Goal: Obtain resource: Download file/media

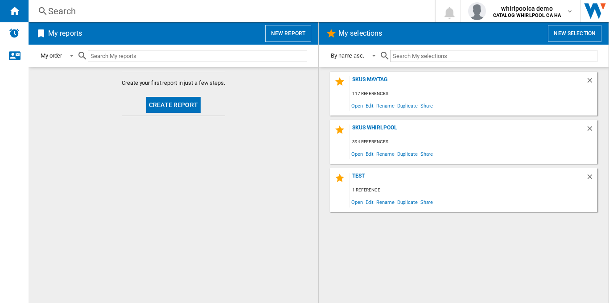
click at [172, 4] on div "Search Search 0 whirlpoolca demo CATALOG WHIRLPOOL CA HA CATALOG WHIRLPOOL CA H…" at bounding box center [319, 11] width 581 height 22
click at [169, 19] on div "Search Search 0 whirlpoolca demo CATALOG WHIRLPOOL CA HA CATALOG WHIRLPOOL CA H…" at bounding box center [319, 11] width 581 height 22
click at [108, 12] on div "Search" at bounding box center [230, 11] width 364 height 12
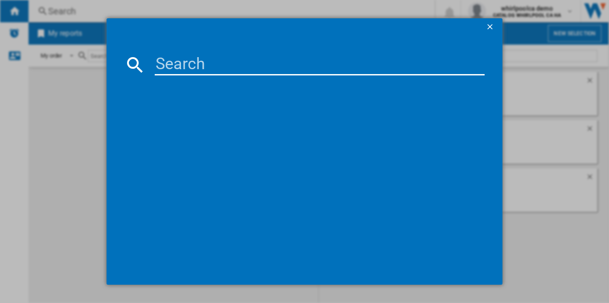
click at [214, 56] on input at bounding box center [320, 64] width 330 height 21
paste input "WHIRLPOOL YWMML5530RV STAINLESS STEEL"
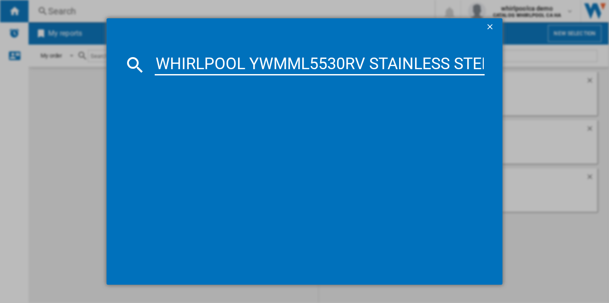
scroll to position [0, 17]
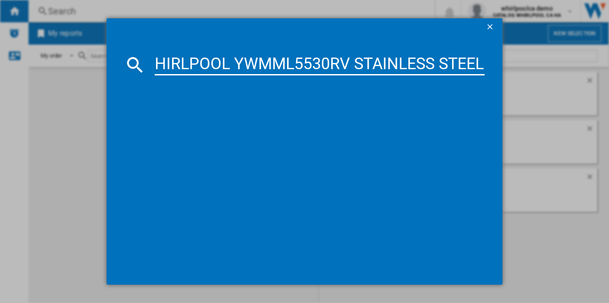
type input "WHIRLPOOL YWMML5530RV STAINLESS STEEL"
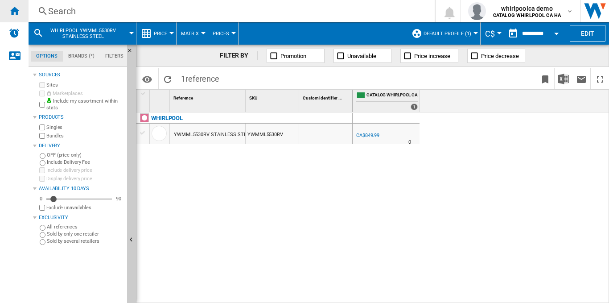
click at [22, 12] on div "Home" at bounding box center [14, 11] width 29 height 22
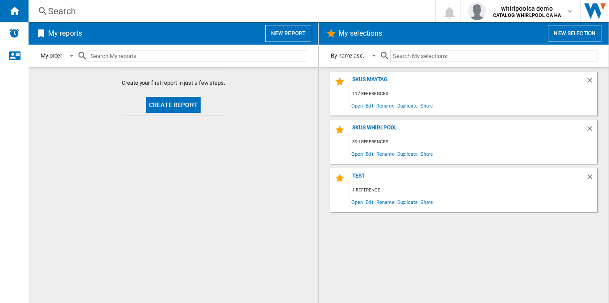
click at [298, 34] on button "New report" at bounding box center [288, 33] width 46 height 17
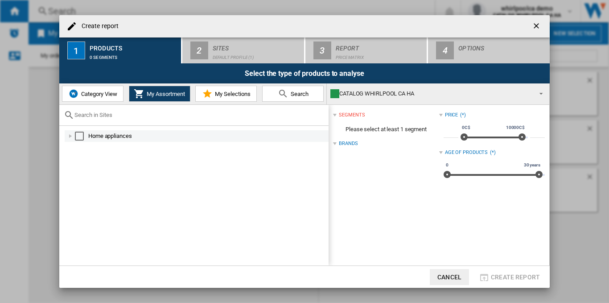
click at [78, 136] on div "Select" at bounding box center [79, 136] width 9 height 9
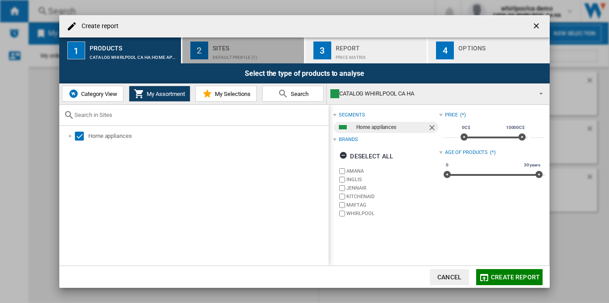
click at [209, 55] on button "2 Sites Default profile (1)" at bounding box center [243, 50] width 123 height 26
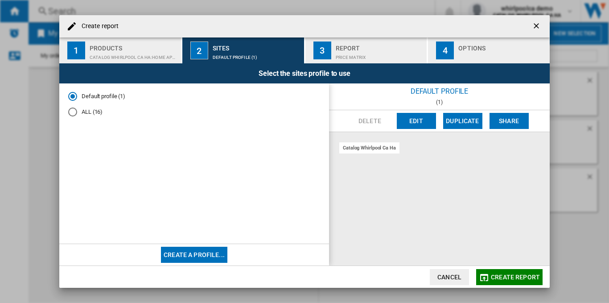
click at [120, 45] on div "Products" at bounding box center [134, 45] width 88 height 9
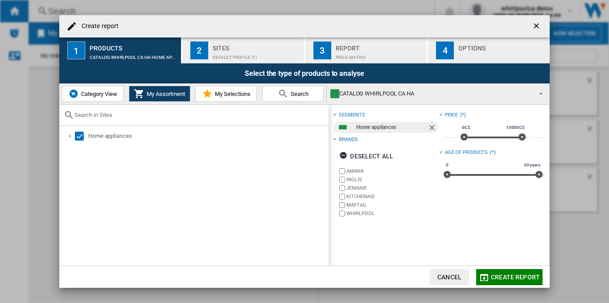
click at [246, 39] on button "2 Sites Default profile (1)" at bounding box center [243, 50] width 123 height 26
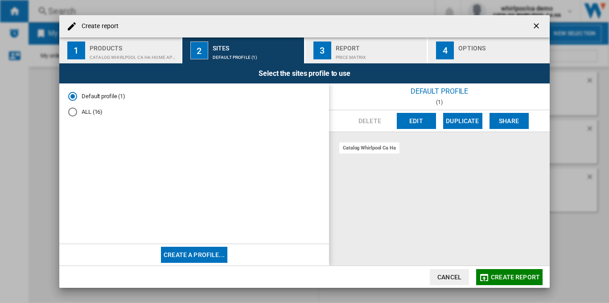
click at [523, 283] on button "Create report" at bounding box center [509, 277] width 66 height 16
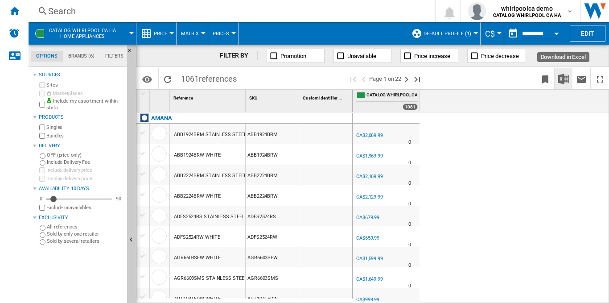
click at [561, 75] on img "Download in Excel" at bounding box center [563, 79] width 11 height 11
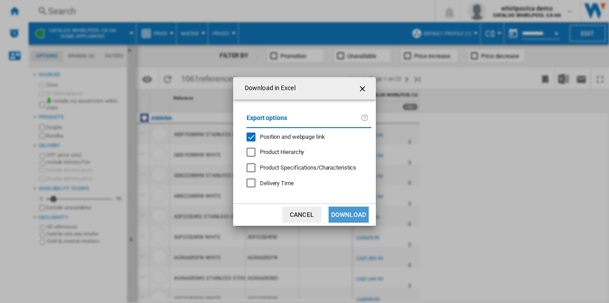
click at [347, 217] on button "Download" at bounding box center [349, 215] width 40 height 16
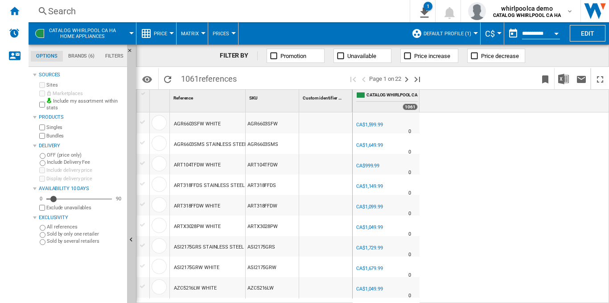
scroll to position [89, 0]
